Goal: Transaction & Acquisition: Purchase product/service

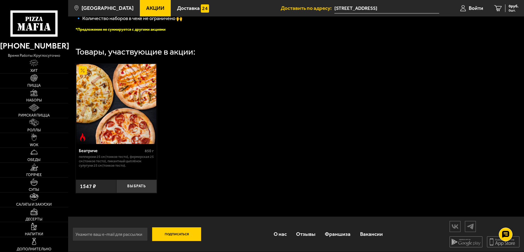
scroll to position [82, 0]
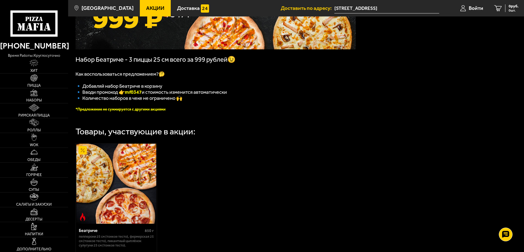
click at [137, 93] on b "mf0347" at bounding box center [133, 92] width 17 height 6
copy b "mf0347"
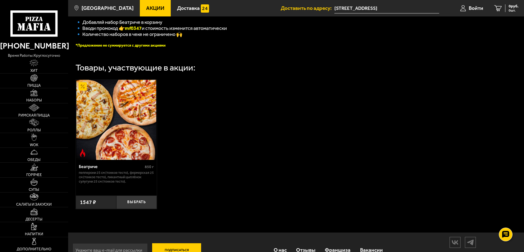
scroll to position [164, 0]
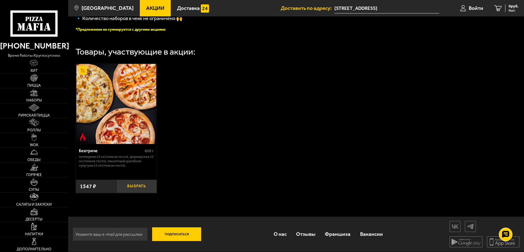
click at [138, 183] on button "Выбрать" at bounding box center [136, 185] width 41 height 13
click at [469, 9] on span "Войти" at bounding box center [470, 7] width 15 height 5
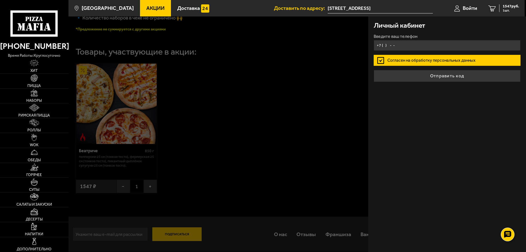
click at [392, 45] on input "+7 ( ) - -" at bounding box center [447, 45] width 147 height 11
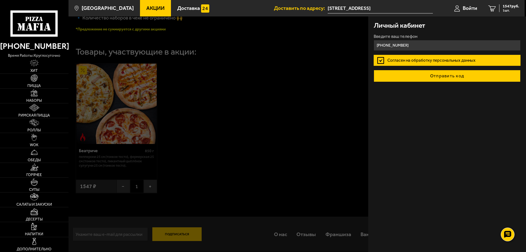
type input "[PHONE_NUMBER]"
click at [440, 76] on button "Отправить код" at bounding box center [447, 76] width 147 height 12
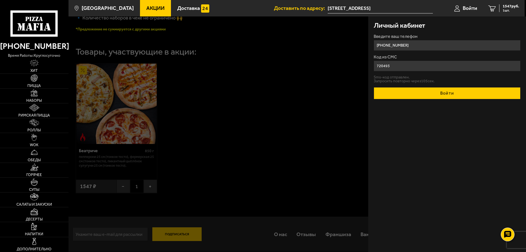
type input "720493"
click at [475, 92] on button "Войти" at bounding box center [447, 93] width 147 height 12
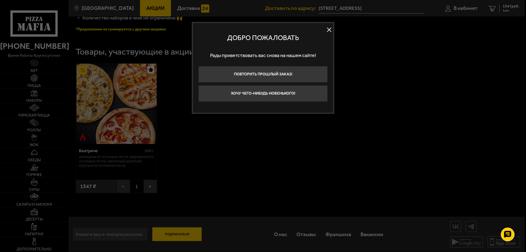
click at [328, 29] on button at bounding box center [329, 30] width 8 height 8
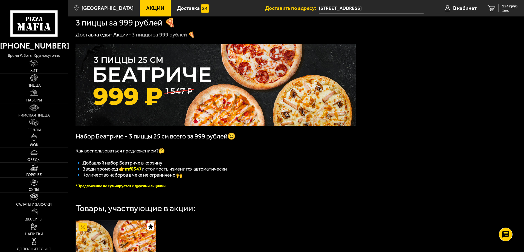
scroll to position [1, 0]
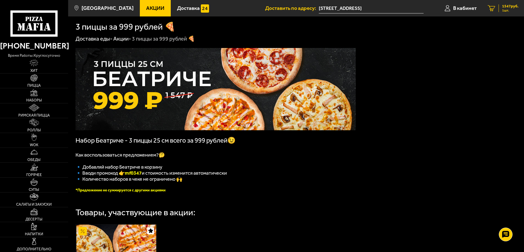
click at [514, 7] on span "1547 руб." at bounding box center [510, 6] width 16 height 4
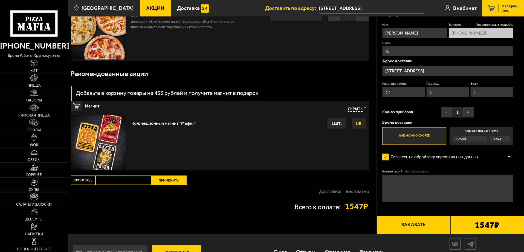
scroll to position [64, 0]
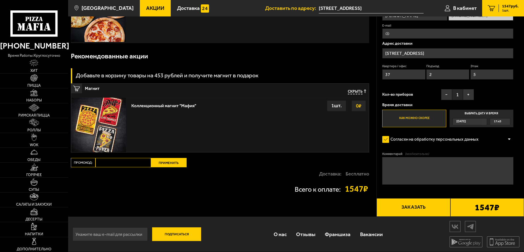
click at [110, 162] on input "Промокод:" at bounding box center [124, 162] width 56 height 9
paste input "mf0347"
type input "mf0347"
click at [176, 163] on button "Применить" at bounding box center [169, 162] width 36 height 9
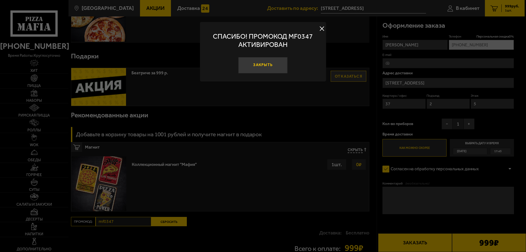
click at [269, 65] on button "Закрыть" at bounding box center [262, 65] width 49 height 16
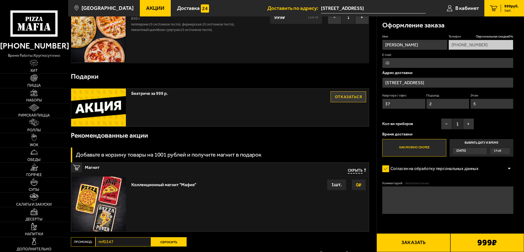
scroll to position [0, 0]
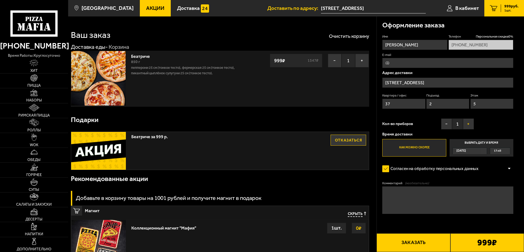
click at [468, 124] on button "+" at bounding box center [468, 123] width 11 height 11
click at [488, 141] on label "Выбрать дату и время [DATE] 17:45" at bounding box center [482, 148] width 64 height 18
click at [0, 0] on input "Выбрать дату и время [DATE] 17:45" at bounding box center [0, 0] width 0 height 0
click at [510, 150] on div "17:45" at bounding box center [500, 151] width 20 height 6
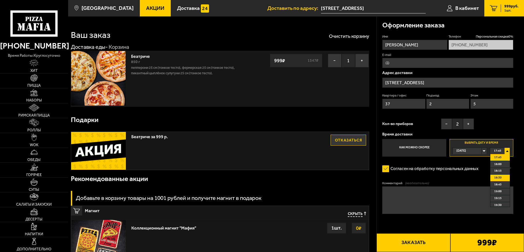
click at [502, 177] on span "18:30" at bounding box center [498, 177] width 7 height 6
click at [429, 241] on button "Заказать" at bounding box center [414, 242] width 74 height 19
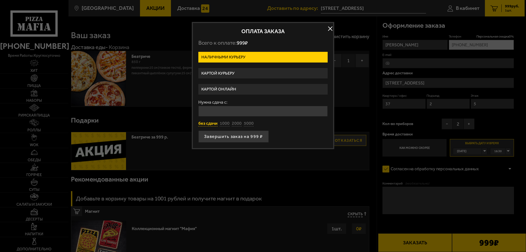
click at [210, 123] on button "без сдачи" at bounding box center [207, 123] width 19 height 6
type input "0"
click at [237, 136] on button "Завершить заказ на 999 ₽" at bounding box center [233, 136] width 70 height 12
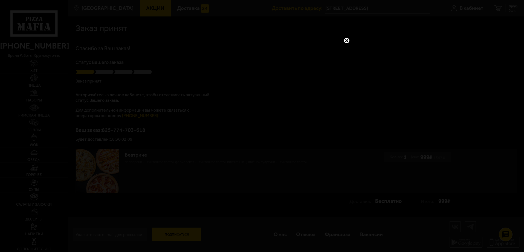
click at [348, 39] on link at bounding box center [346, 40] width 7 height 7
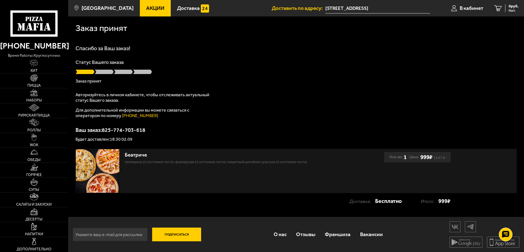
scroll to position [0, 0]
click at [163, 111] on p "Для дополнительной информации вы можете связаться с оператором по номеру [PHONE…" at bounding box center [144, 112] width 137 height 11
